Goal: Information Seeking & Learning: Learn about a topic

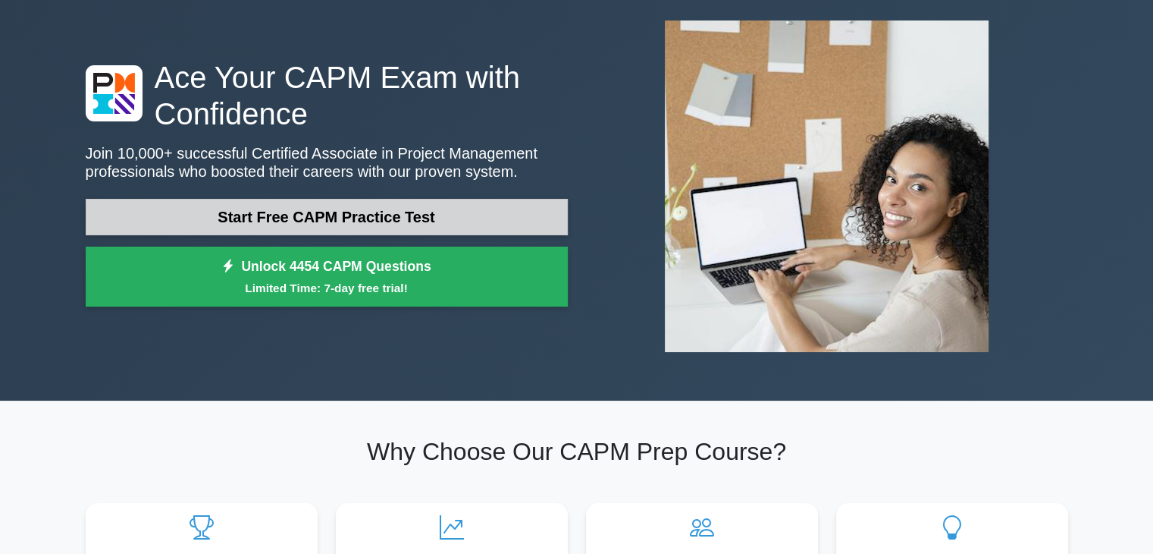
scroll to position [76, 0]
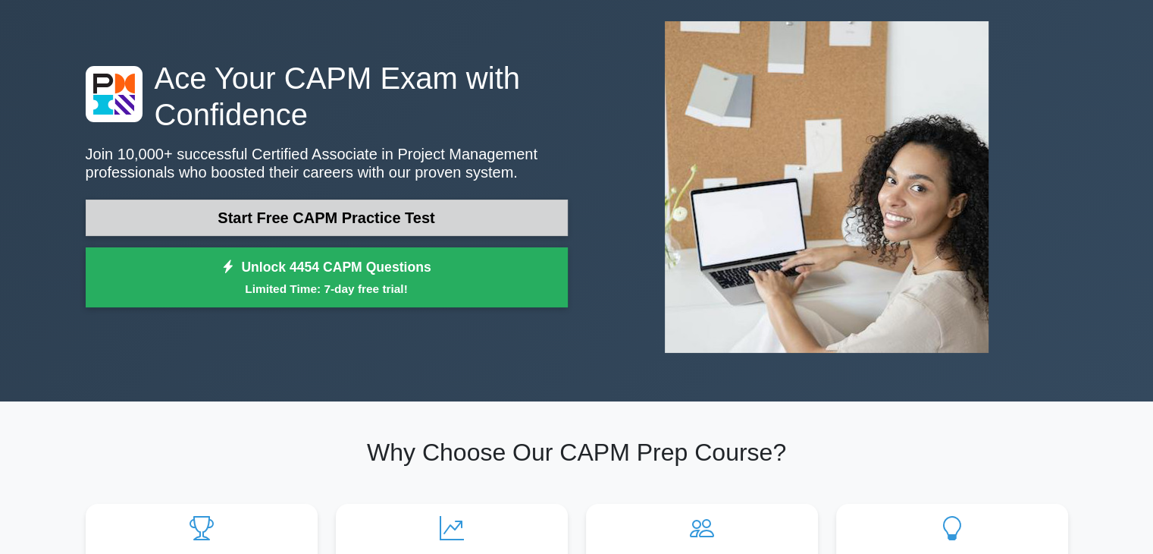
click at [260, 228] on link "Start Free CAPM Practice Test" at bounding box center [327, 217] width 482 height 36
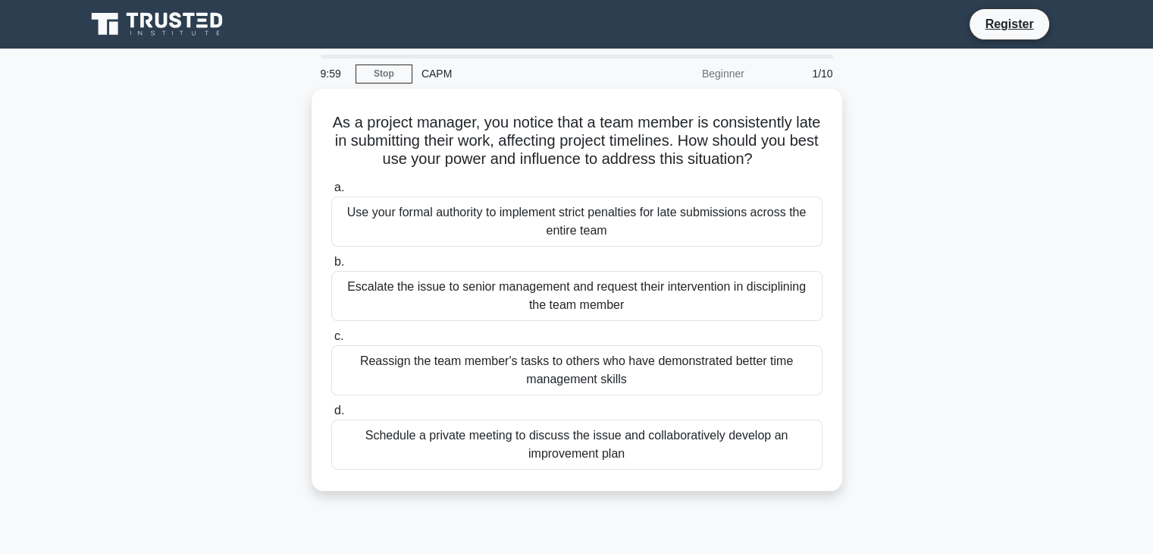
click at [184, 181] on div "As a project manager, you notice that a team member is consistently late in sub…" at bounding box center [577, 299] width 1001 height 420
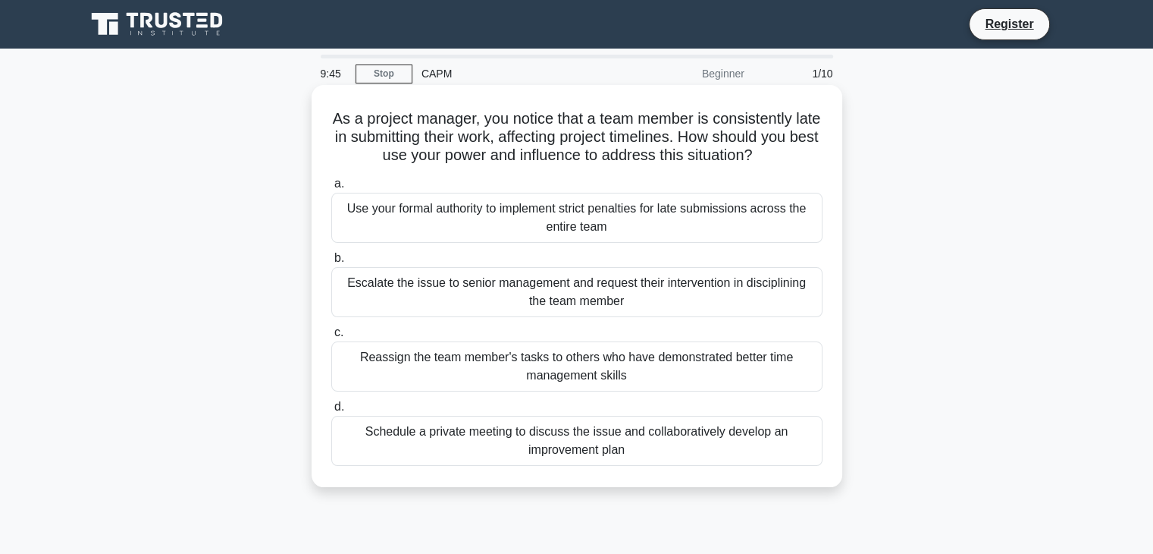
click at [406, 433] on div "Schedule a private meeting to discuss the issue and collaboratively develop an …" at bounding box center [576, 441] width 491 height 50
click at [331, 412] on input "d. Schedule a private meeting to discuss the issue and collaboratively develop …" at bounding box center [331, 407] width 0 height 10
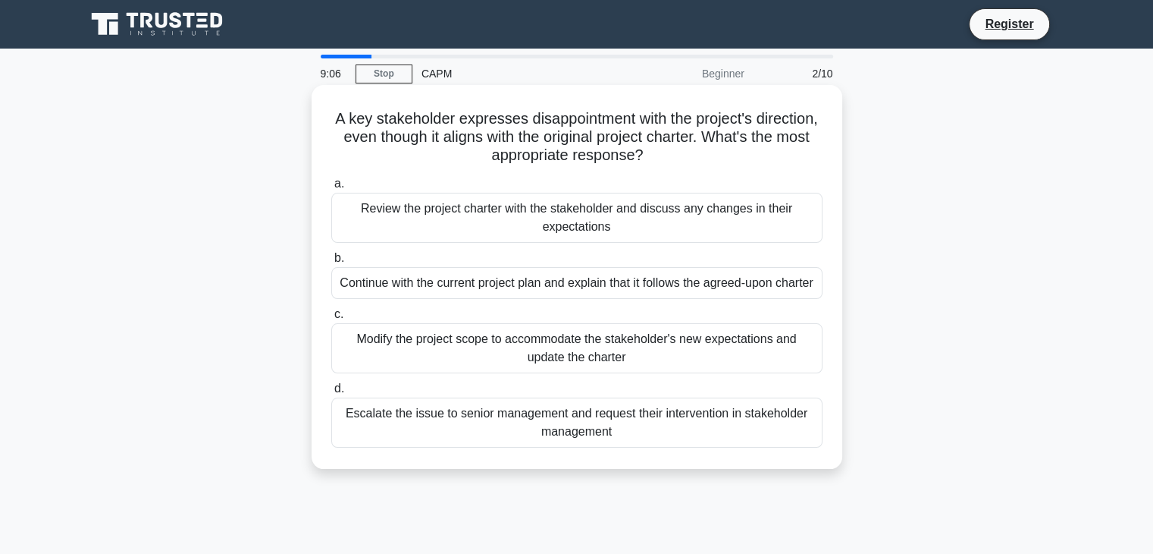
click at [693, 213] on div "Review the project charter with the stakeholder and discuss any changes in thei…" at bounding box center [576, 218] width 491 height 50
click at [331, 189] on input "a. Review the project charter with the stakeholder and discuss any changes in t…" at bounding box center [331, 184] width 0 height 10
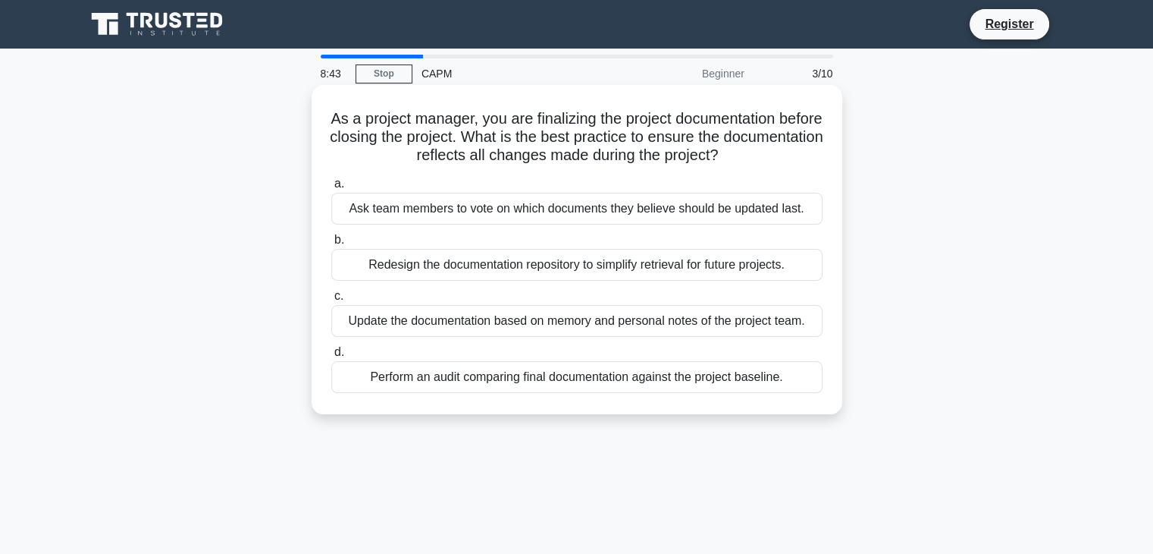
click at [478, 377] on div "Perform an audit comparing final documentation against the project baseline." at bounding box center [576, 377] width 491 height 32
click at [331, 357] on input "d. Perform an audit comparing final documentation against the project baseline." at bounding box center [331, 352] width 0 height 10
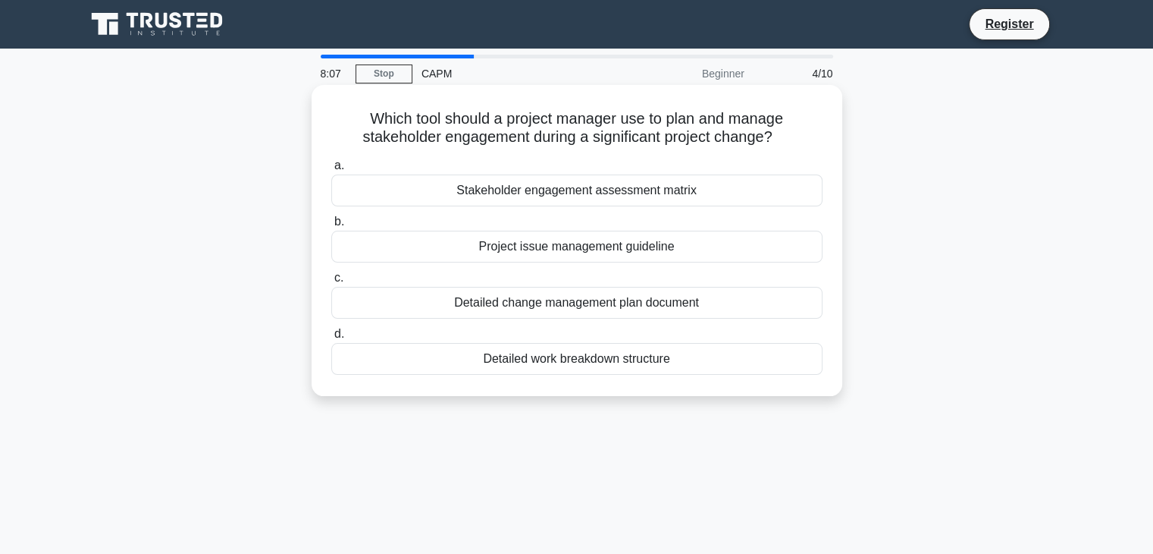
click at [440, 312] on div "Detailed change management plan document" at bounding box center [576, 303] width 491 height 32
click at [331, 283] on input "c. Detailed change management plan document" at bounding box center [331, 278] width 0 height 10
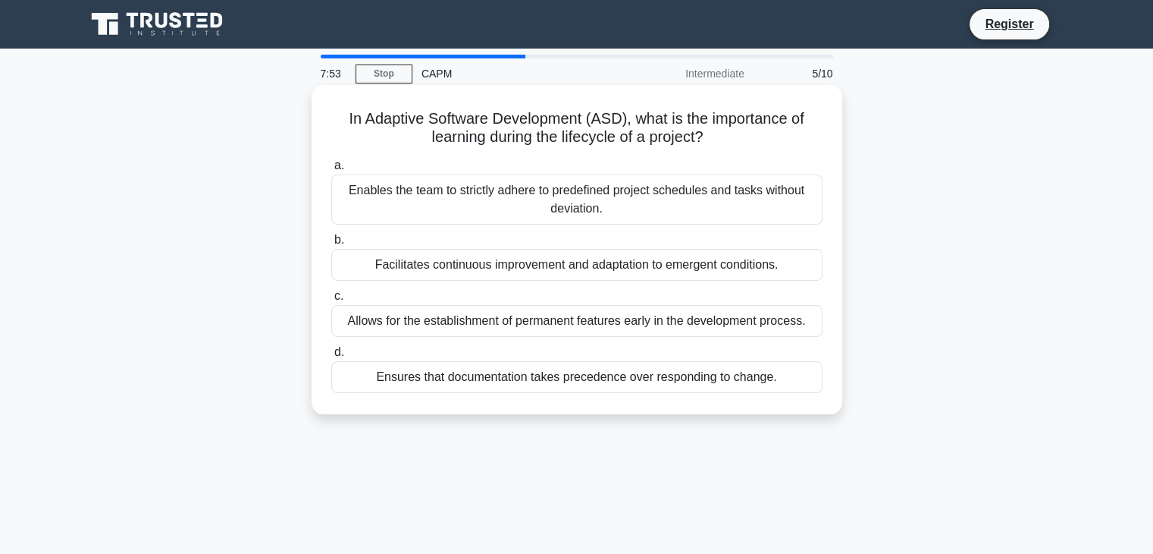
click at [374, 275] on div "Facilitates continuous improvement and adaptation to emergent conditions." at bounding box center [576, 265] width 491 height 32
click at [331, 245] on input "b. Facilitates continuous improvement and adaptation to emergent conditions." at bounding box center [331, 240] width 0 height 10
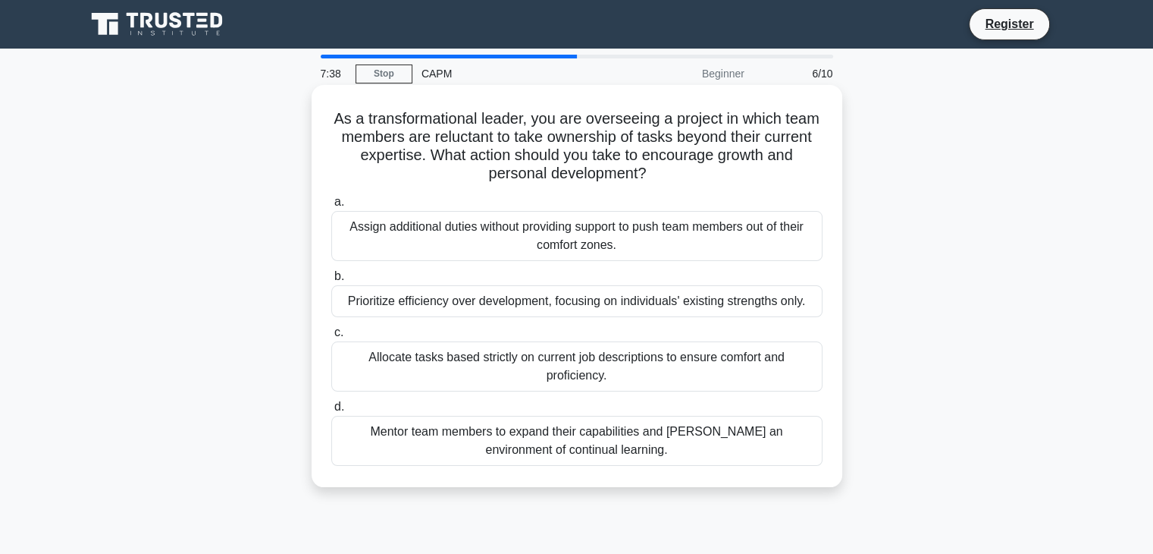
drag, startPoint x: 388, startPoint y: 124, endPoint x: 761, endPoint y: 183, distance: 377.6
click at [761, 183] on h5 "As a transformational leader, you are overseeing a project in which team member…" at bounding box center [577, 146] width 494 height 74
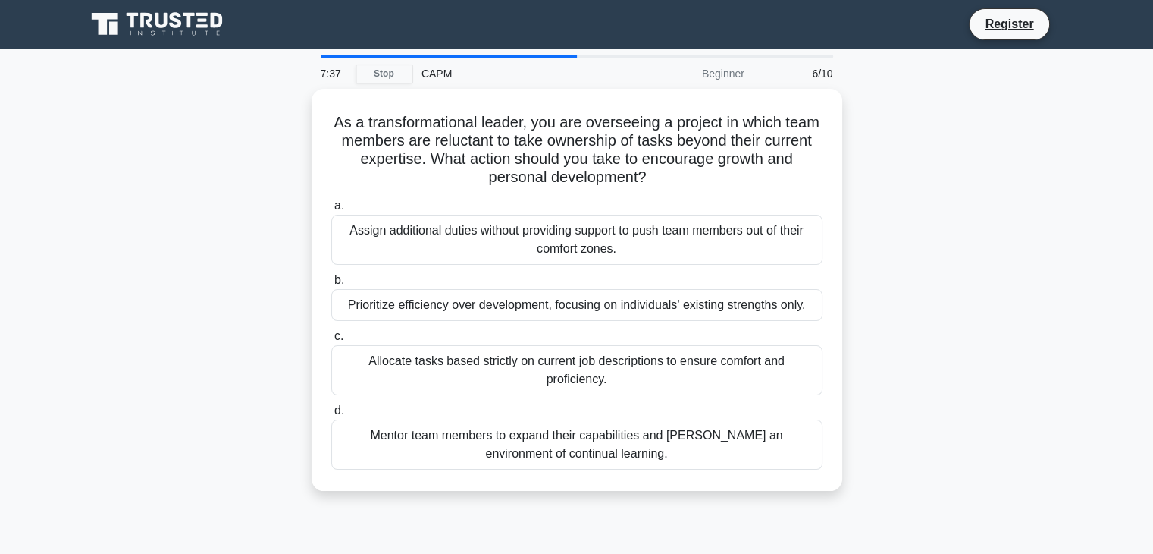
click at [902, 180] on div "As a transformational leader, you are overseeing a project in which team member…" at bounding box center [577, 299] width 1001 height 420
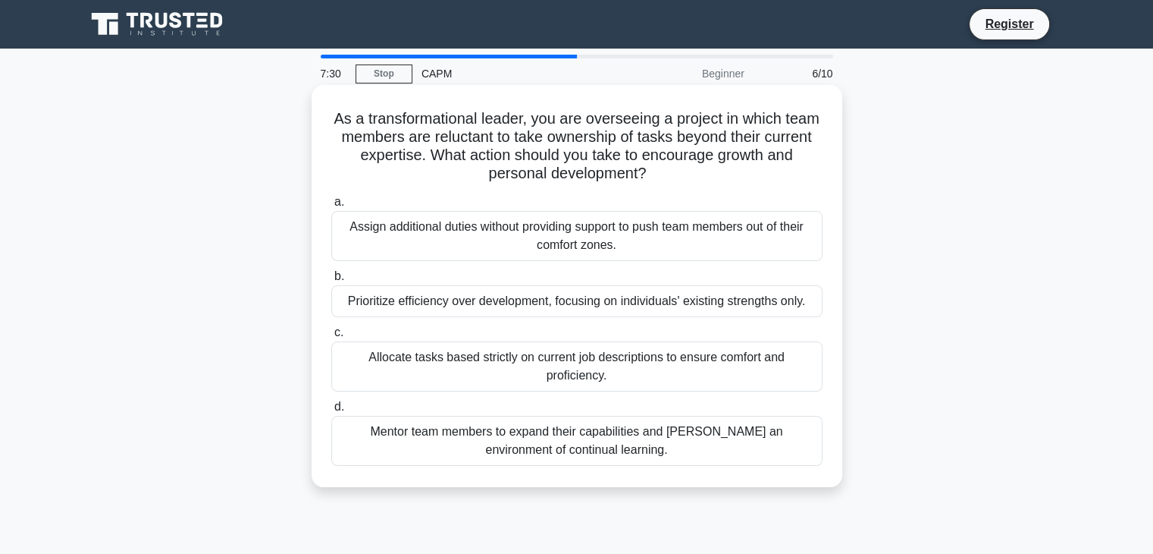
click at [676, 438] on div "Mentor team members to expand their capabilities and [PERSON_NAME] an environme…" at bounding box center [576, 441] width 491 height 50
click at [331, 412] on input "d. Mentor team members to expand their capabilities and [PERSON_NAME] an enviro…" at bounding box center [331, 407] width 0 height 10
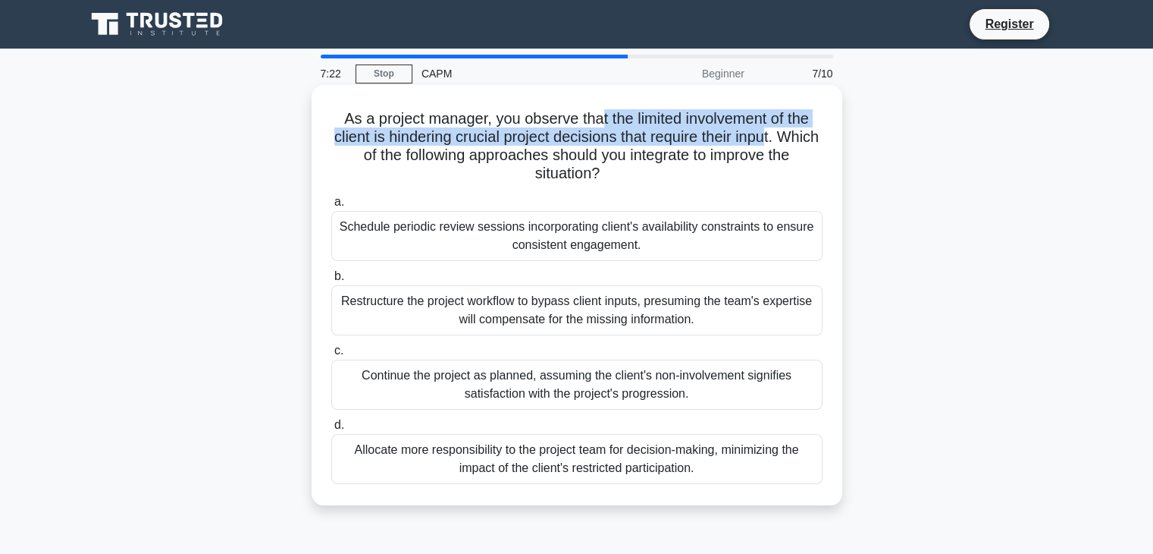
drag, startPoint x: 596, startPoint y: 115, endPoint x: 698, endPoint y: 159, distance: 111.4
click at [774, 143] on h5 "As a project manager, you observe that the limited involvement of the client is…" at bounding box center [577, 146] width 494 height 74
drag, startPoint x: 537, startPoint y: 149, endPoint x: 826, endPoint y: 177, distance: 290.2
click at [826, 177] on div "As a project manager, you observe that the limited involvement of the client is…" at bounding box center [577, 295] width 519 height 408
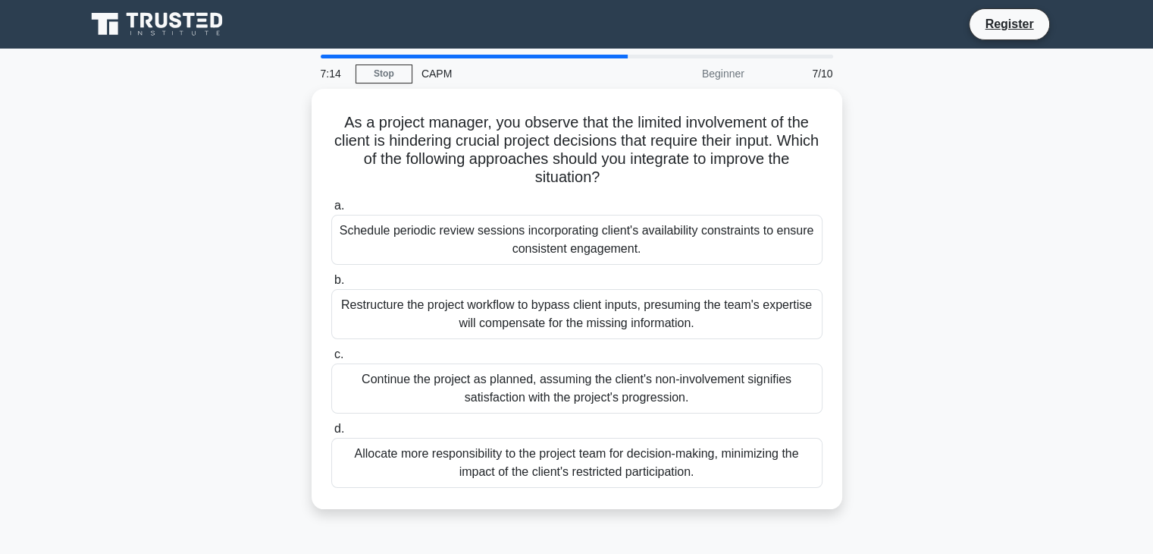
click at [177, 249] on div "As a project manager, you observe that the limited involvement of the client is…" at bounding box center [577, 308] width 1001 height 438
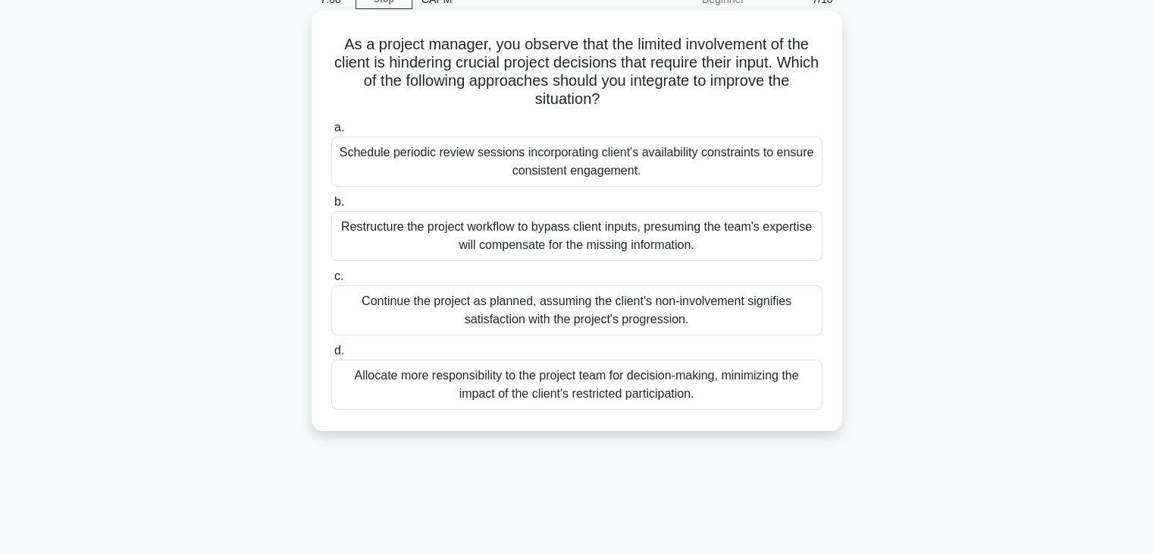
click at [416, 158] on div "Schedule periodic review sessions incorporating client's availability constrain…" at bounding box center [576, 162] width 491 height 50
click at [331, 133] on input "a. Schedule periodic review sessions incorporating client's availability constr…" at bounding box center [331, 128] width 0 height 10
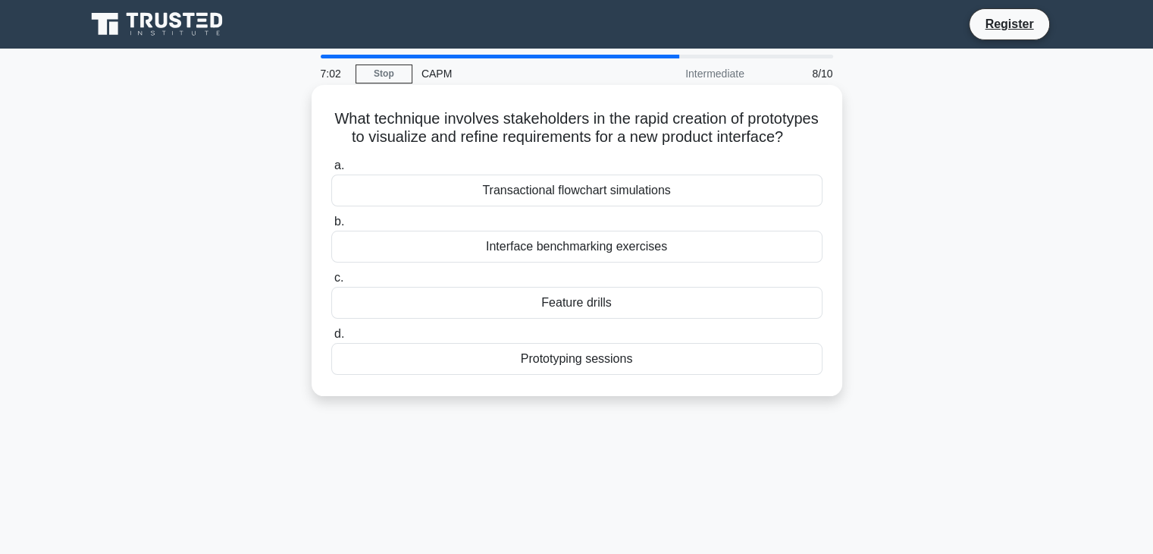
drag, startPoint x: 381, startPoint y: 122, endPoint x: 679, endPoint y: 162, distance: 300.6
click at [679, 147] on h5 "What technique involves stakeholders in the rapid creation of prototypes to vis…" at bounding box center [577, 128] width 494 height 38
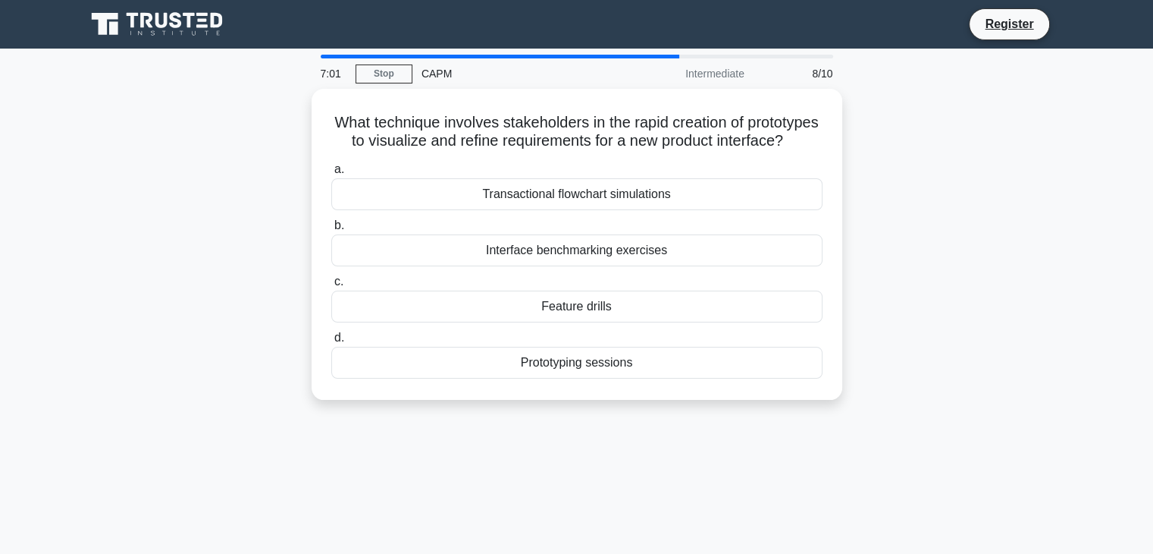
click at [973, 225] on div "What technique involves stakeholders in the rapid creation of prototypes to vis…" at bounding box center [577, 253] width 1001 height 329
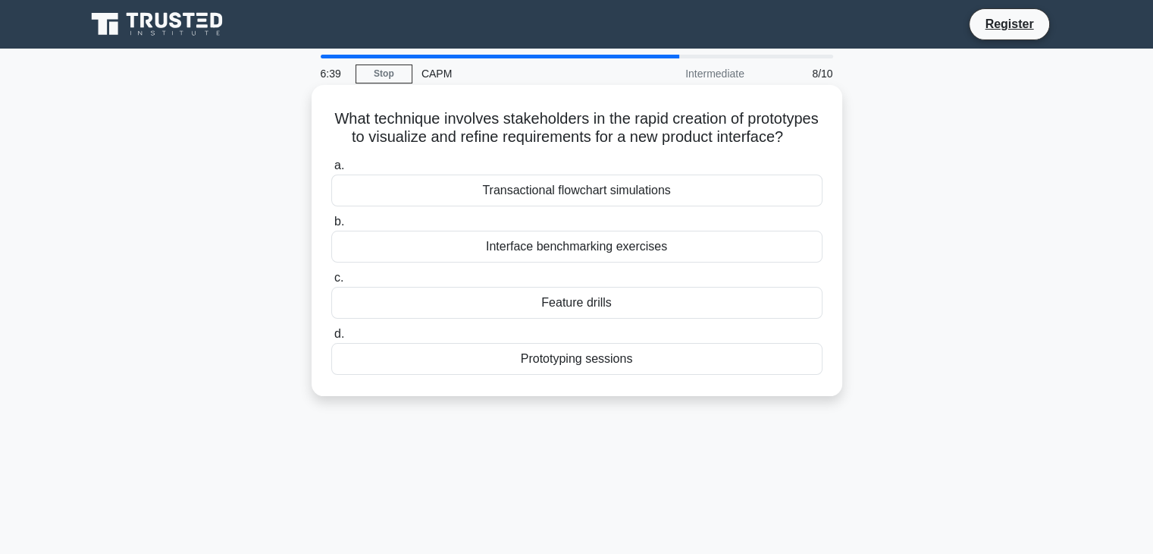
click at [456, 316] on div "Feature drills" at bounding box center [576, 303] width 491 height 32
click at [331, 283] on input "c. Feature drills" at bounding box center [331, 278] width 0 height 10
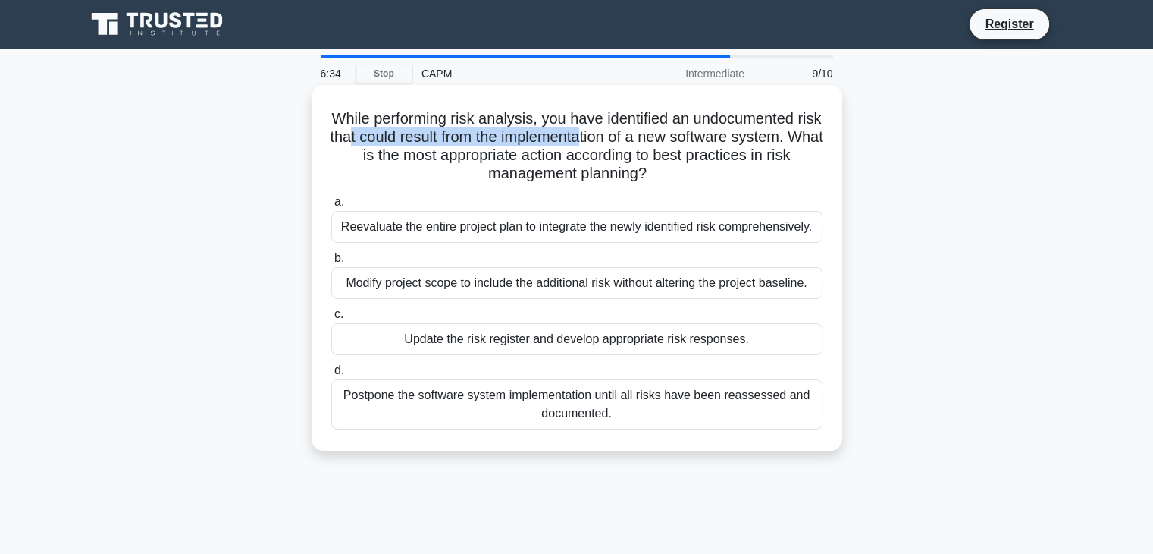
drag, startPoint x: 408, startPoint y: 133, endPoint x: 646, endPoint y: 133, distance: 238.1
click at [646, 133] on h5 "While performing risk analysis, you have identified an undocumented risk that c…" at bounding box center [577, 146] width 494 height 74
drag, startPoint x: 731, startPoint y: 120, endPoint x: 801, endPoint y: 171, distance: 86.3
click at [801, 171] on h5 "While performing risk analysis, you have identified an undocumented risk that c…" at bounding box center [577, 146] width 494 height 74
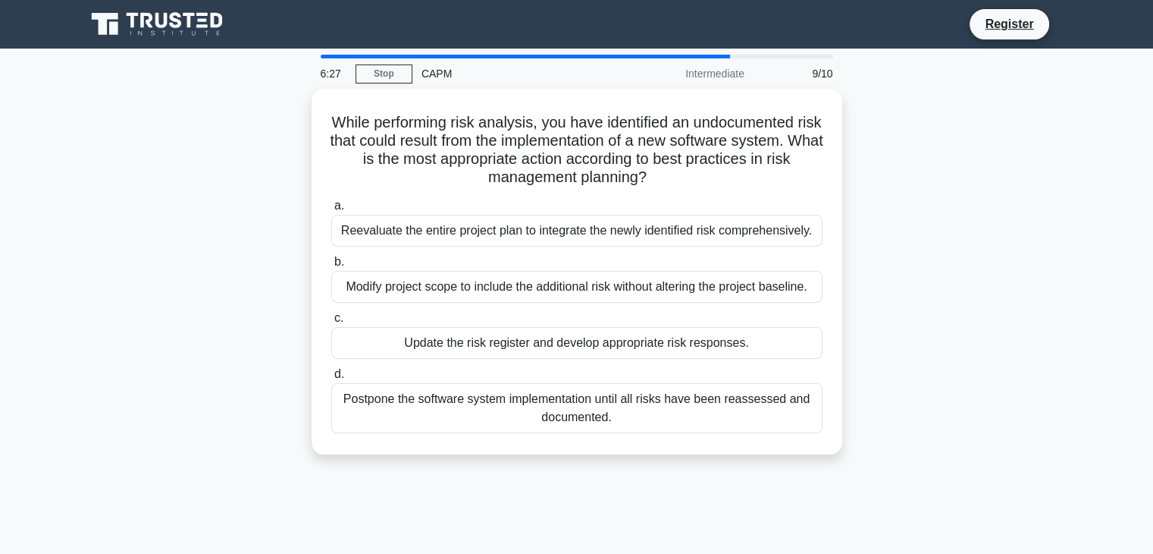
click at [930, 200] on div "While performing risk analysis, you have identified an undocumented risk that c…" at bounding box center [577, 281] width 1001 height 384
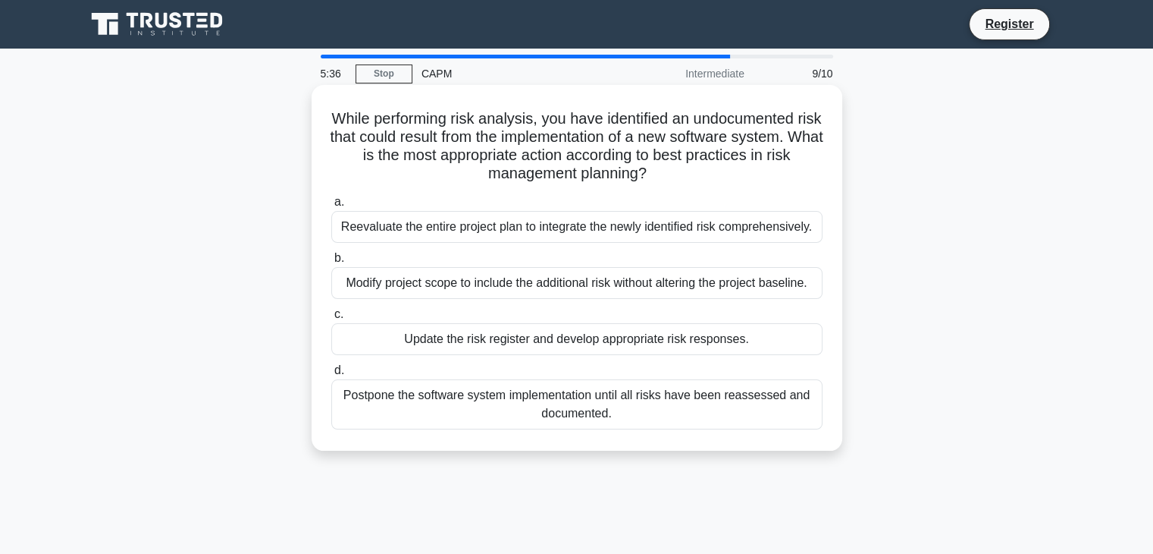
click at [532, 344] on div "Update the risk register and develop appropriate risk responses." at bounding box center [576, 339] width 491 height 32
click at [331, 319] on input "c. Update the risk register and develop appropriate risk responses." at bounding box center [331, 314] width 0 height 10
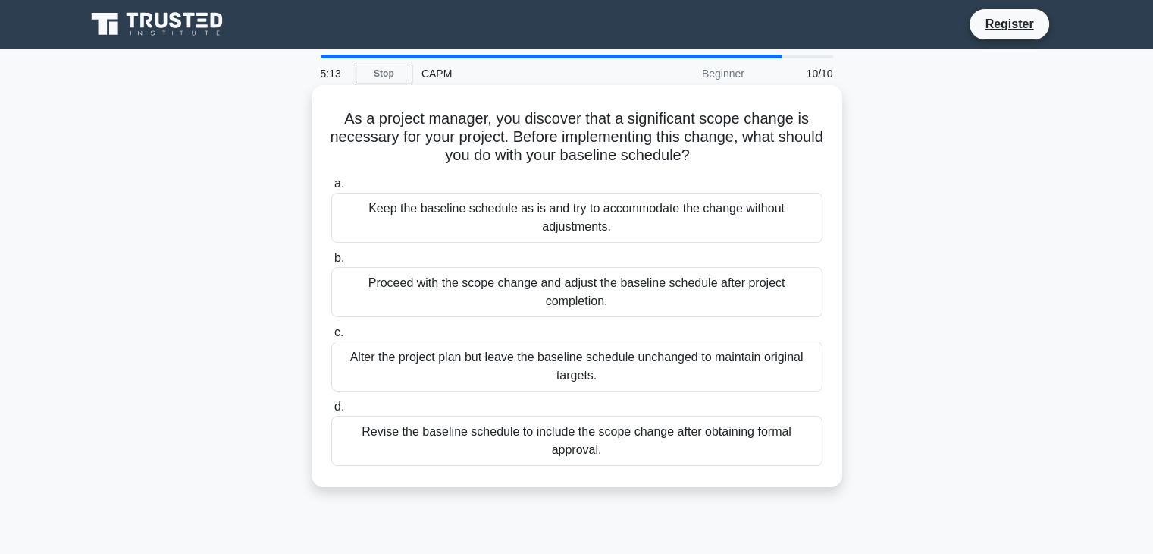
click at [423, 443] on div "Revise the baseline schedule to include the scope change after obtaining formal…" at bounding box center [576, 441] width 491 height 50
click at [373, 418] on div "Revise the baseline schedule to include the scope change after obtaining formal…" at bounding box center [576, 441] width 491 height 50
click at [331, 412] on input "d. Revise the baseline schedule to include the scope change after obtaining for…" at bounding box center [331, 407] width 0 height 10
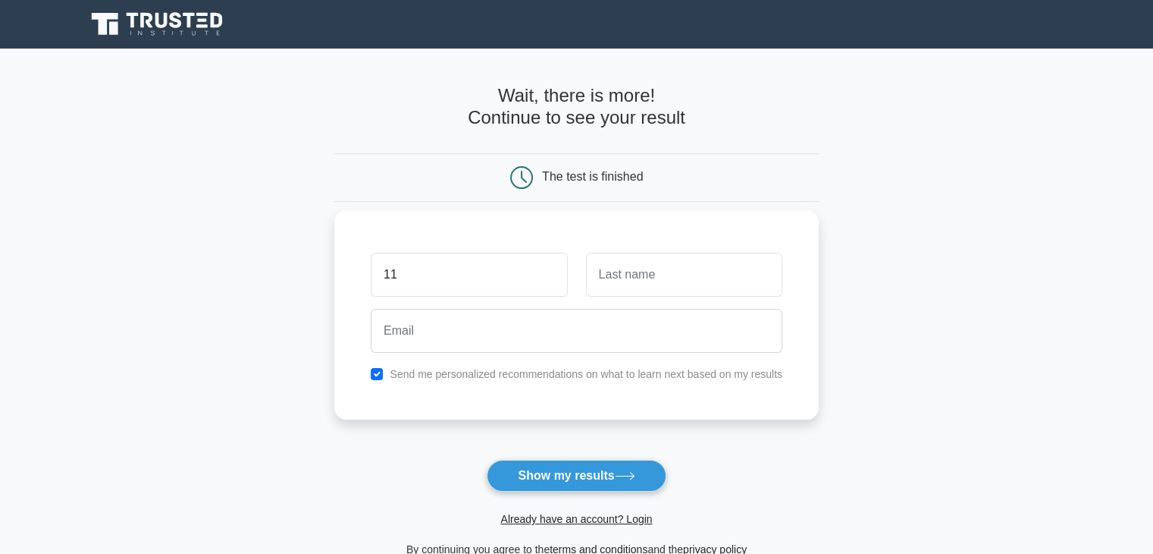
type input "11"
click at [408, 262] on input "11" at bounding box center [469, 275] width 196 height 44
type input "keee1"
type input "knsd"
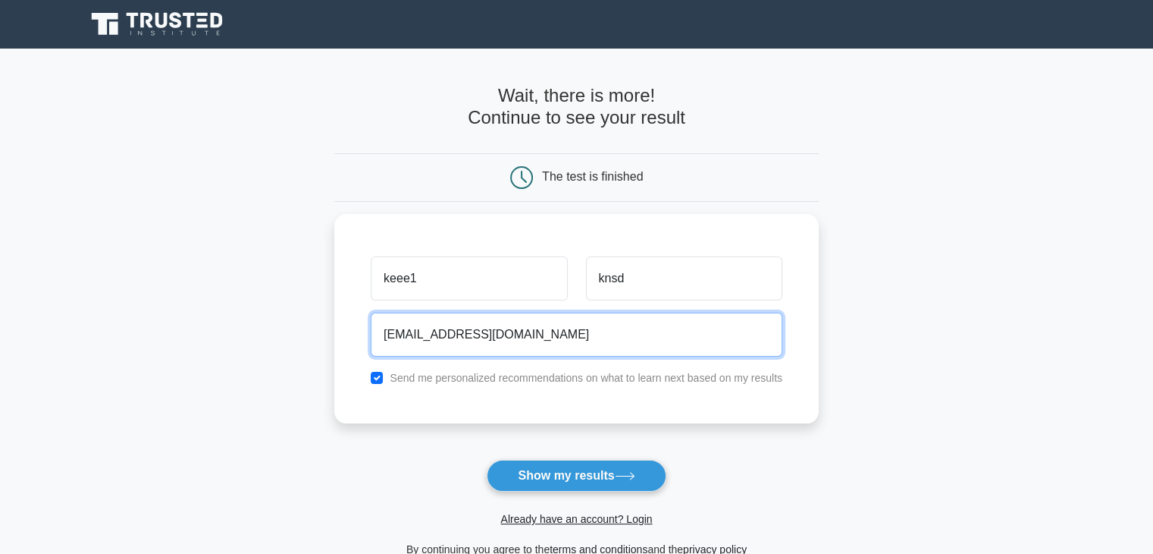
type input "[EMAIL_ADDRESS][DOMAIN_NAME]"
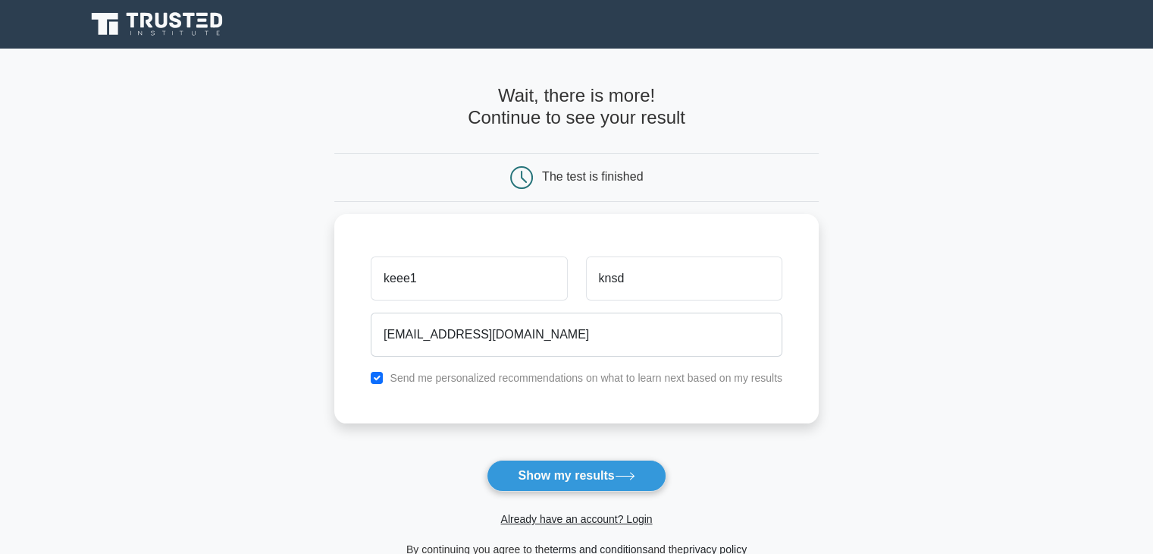
click at [546, 458] on form "Wait, there is more! Continue to see your result The test is finished keee1 knsd" at bounding box center [576, 321] width 485 height 473
click at [541, 475] on button "Show my results" at bounding box center [576, 476] width 179 height 32
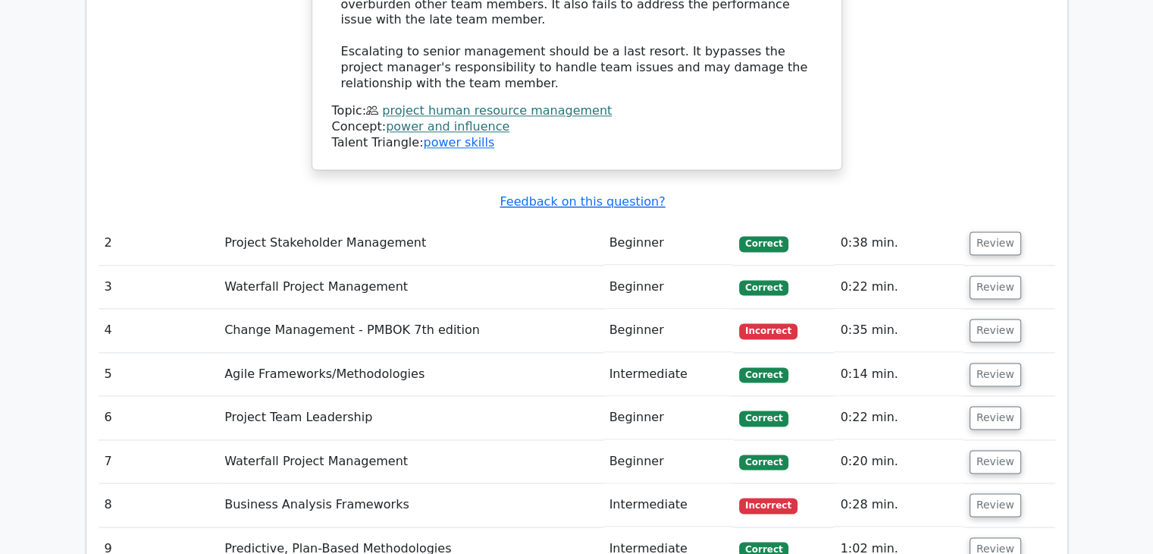
scroll to position [2198, 0]
click at [983, 318] on button "Review" at bounding box center [996, 330] width 52 height 24
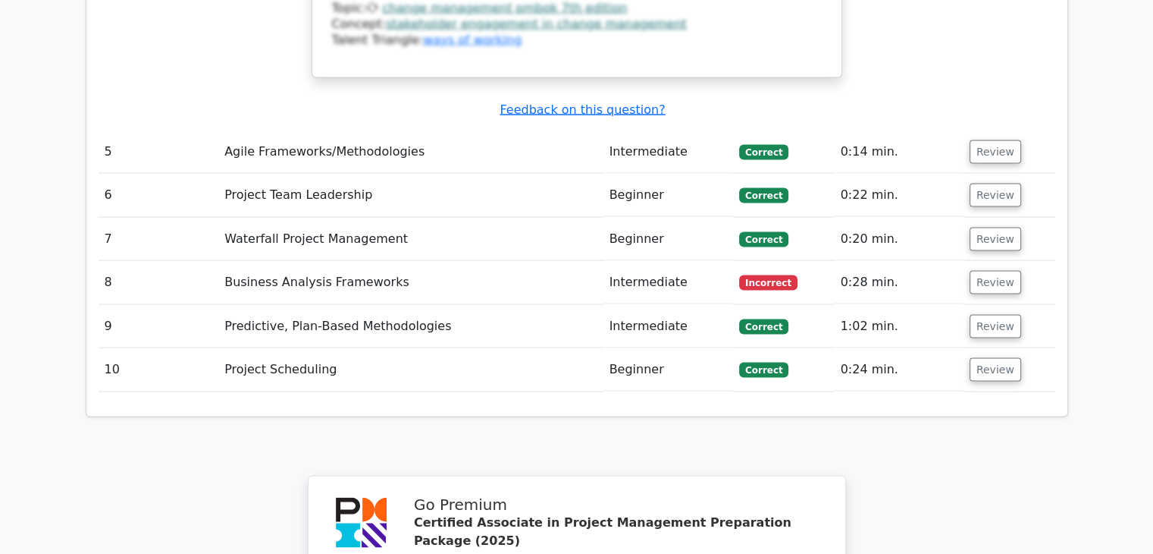
scroll to position [3032, 0]
click at [1004, 260] on td "Review" at bounding box center [1010, 281] width 92 height 43
click at [971, 270] on button "Review" at bounding box center [996, 282] width 52 height 24
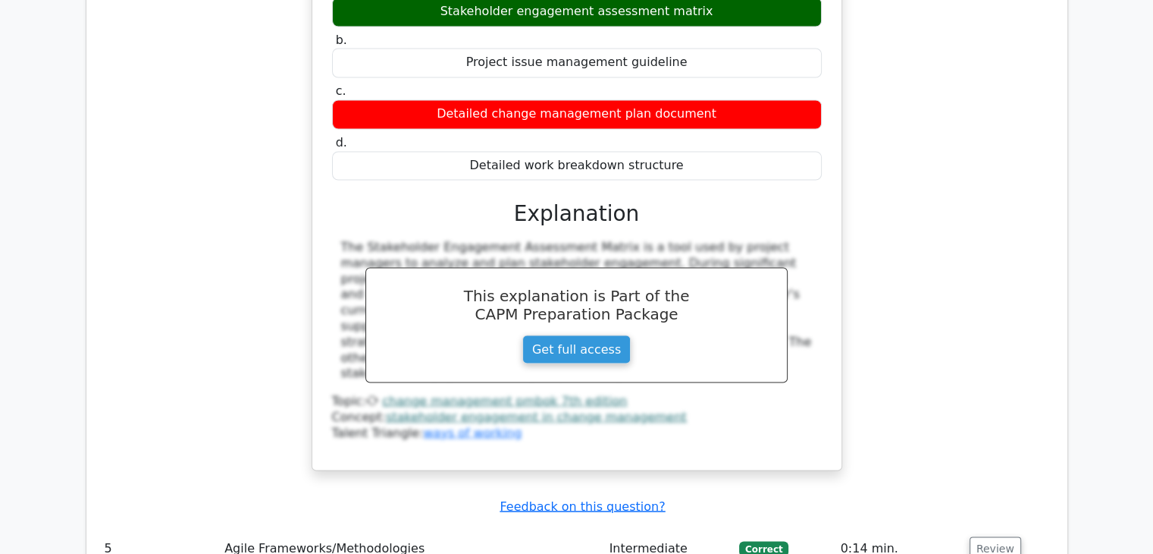
scroll to position [2605, 0]
